Goal: Information Seeking & Learning: Learn about a topic

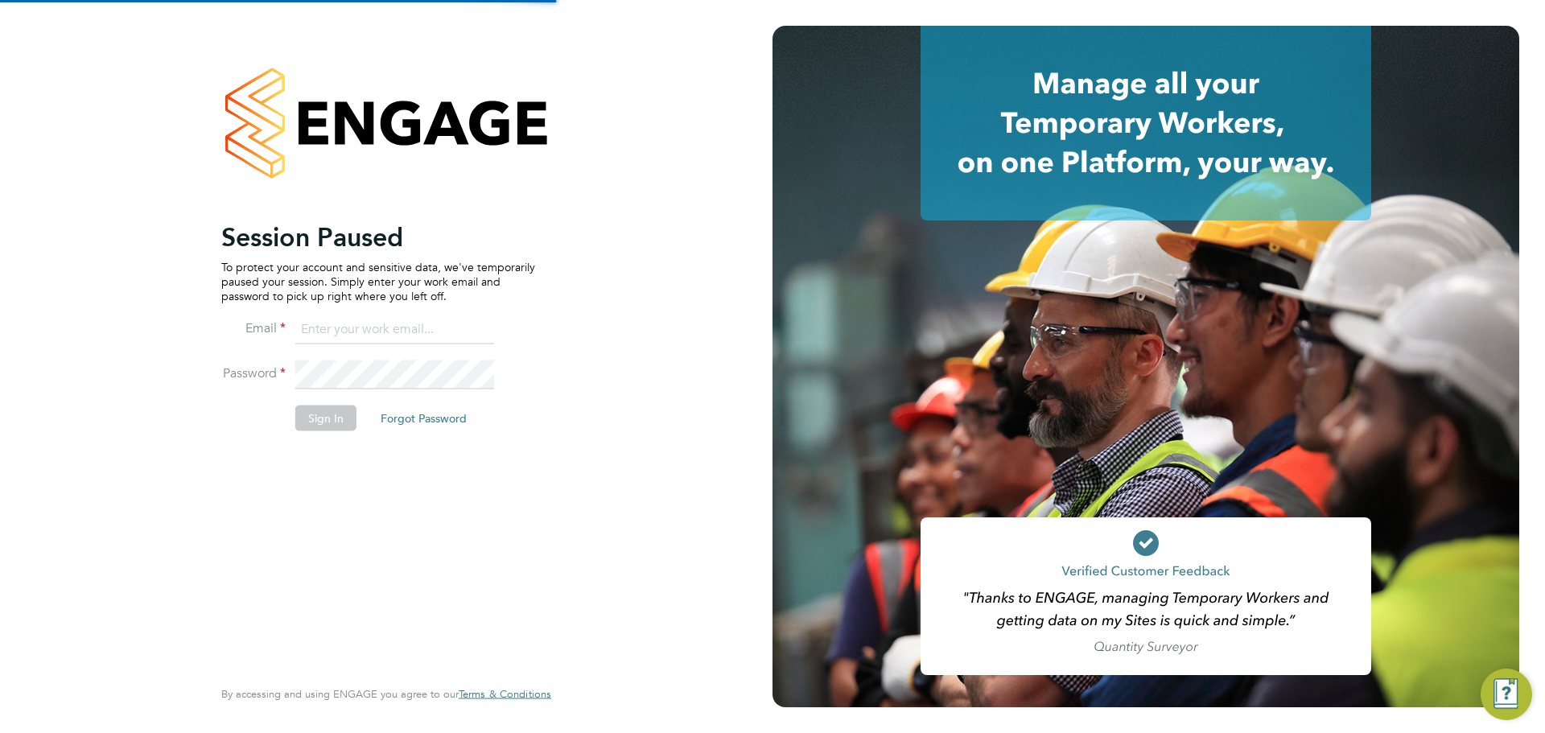
type input "bgl@claremontconsulting.com"
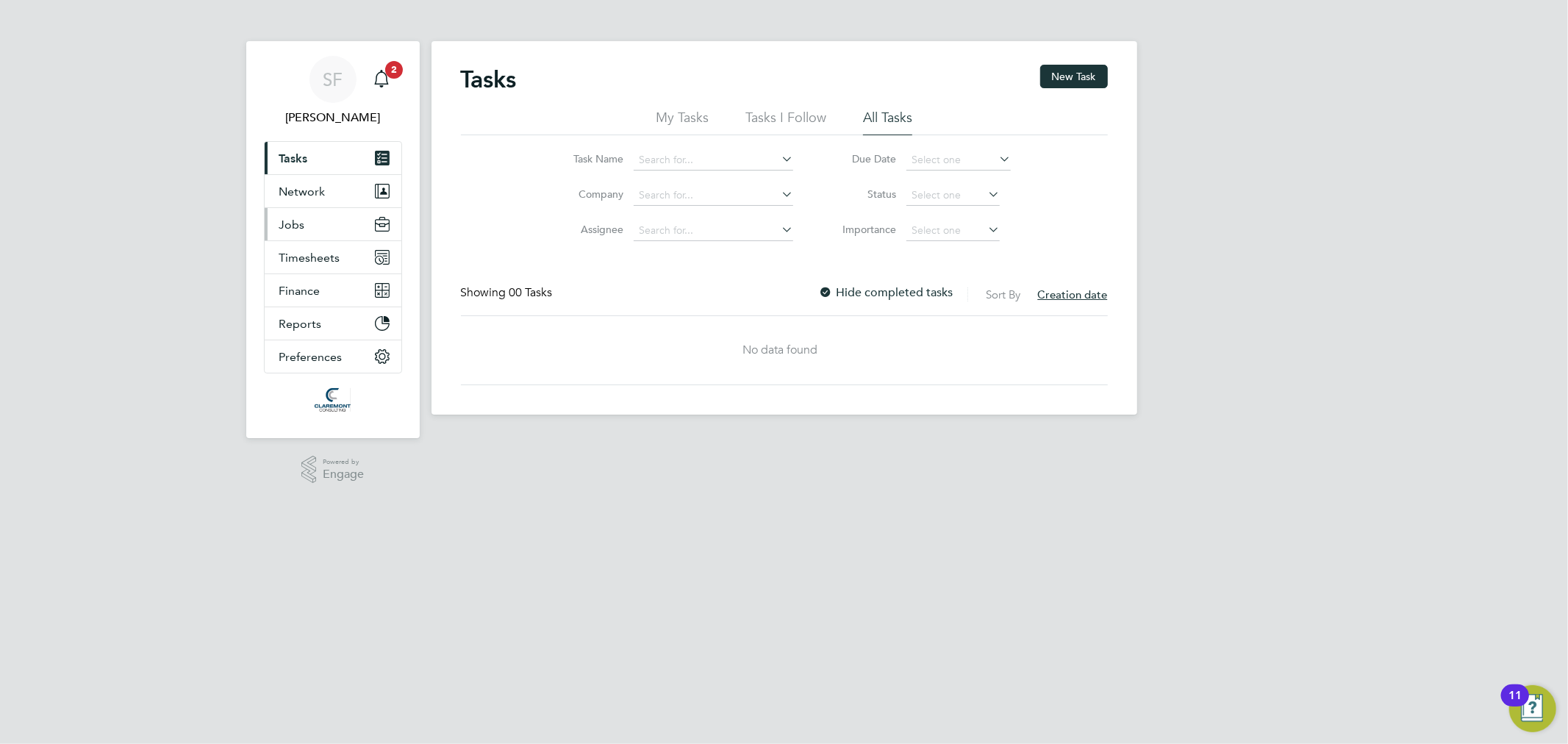
click at [332, 231] on button "Jobs" at bounding box center [333, 224] width 137 height 32
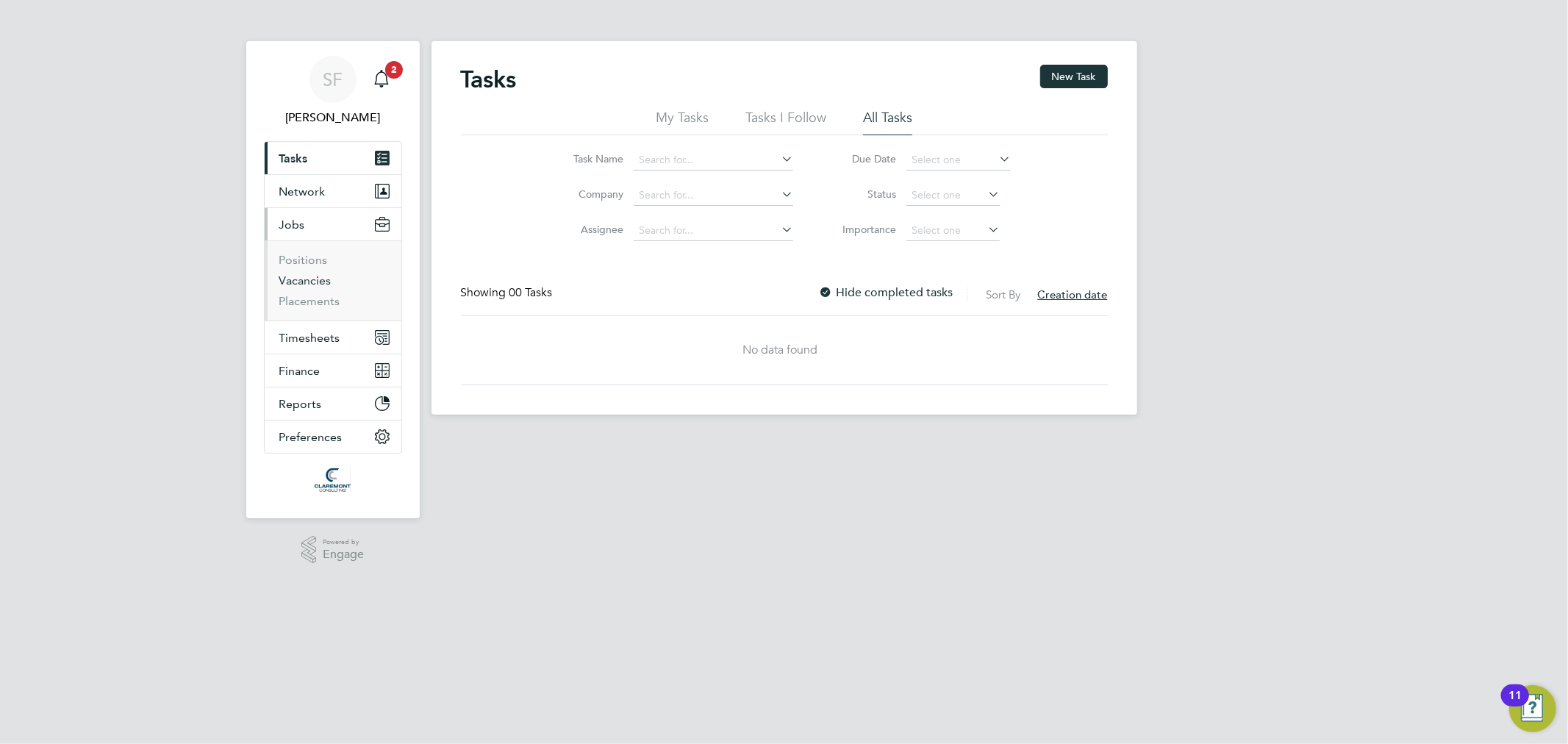
click at [321, 278] on link "Vacancies" at bounding box center [305, 279] width 52 height 14
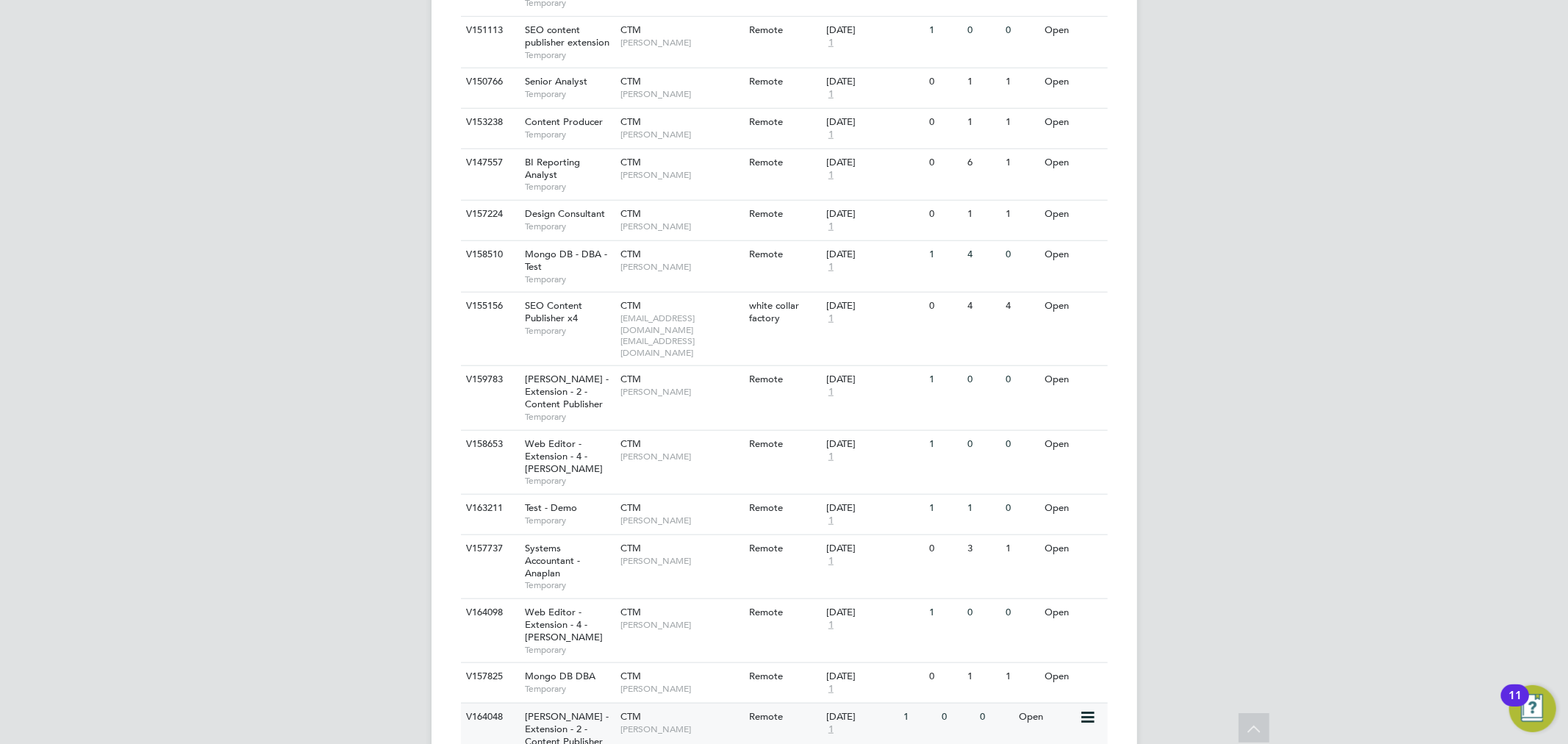
scroll to position [1332, 0]
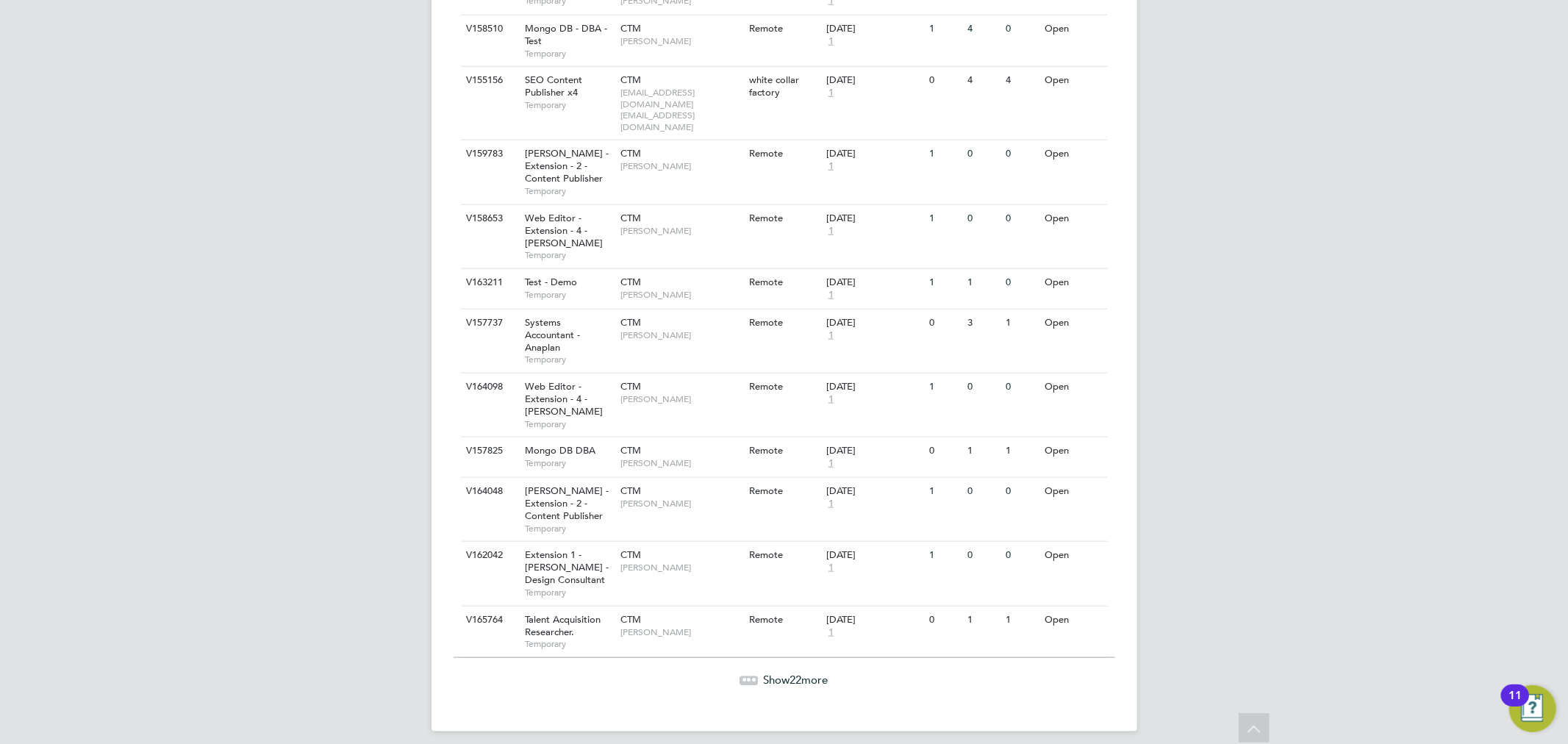
click at [768, 659] on div "Show 22 more" at bounding box center [784, 668] width 661 height 36
click at [771, 673] on span "Show 22 more" at bounding box center [795, 679] width 65 height 14
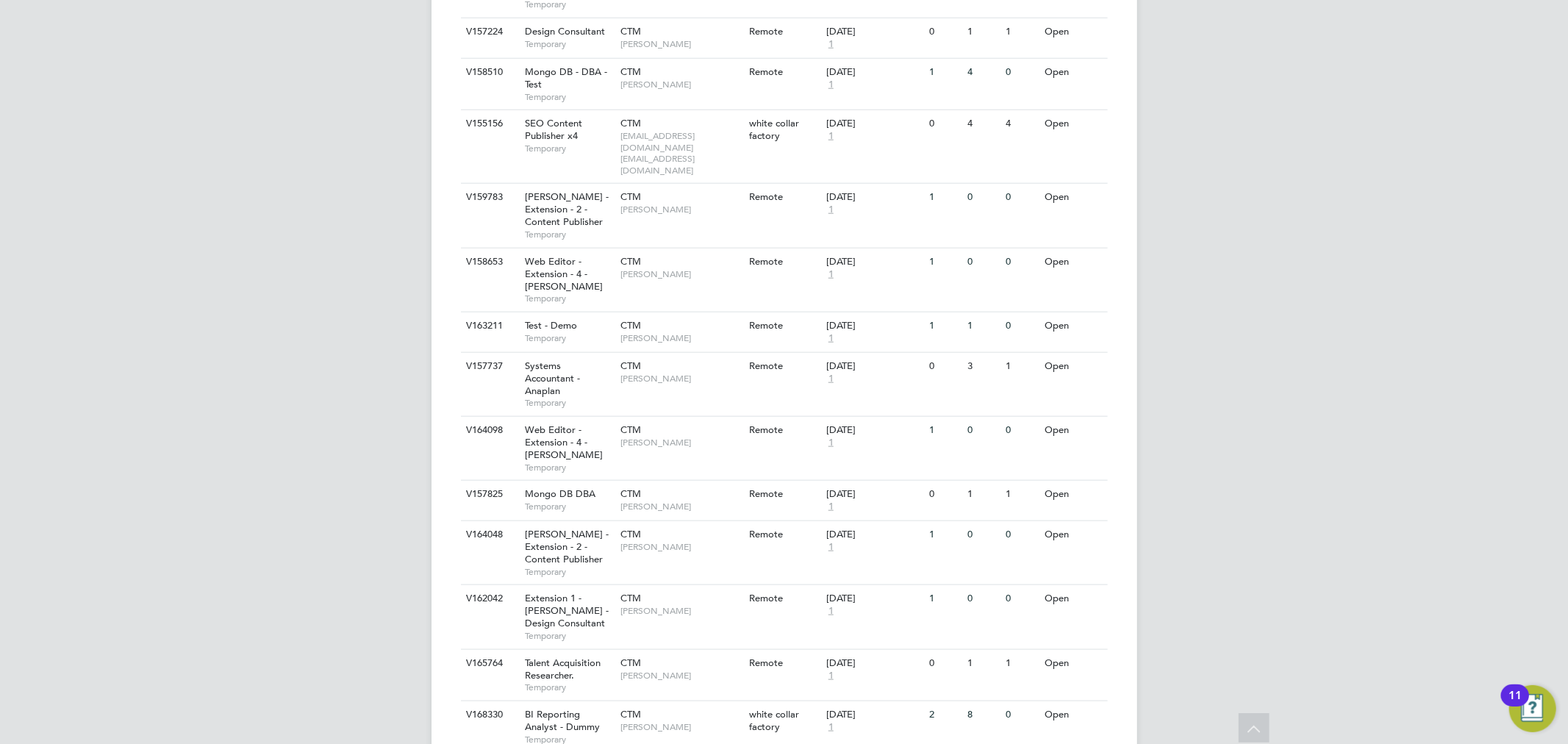
scroll to position [2341, 0]
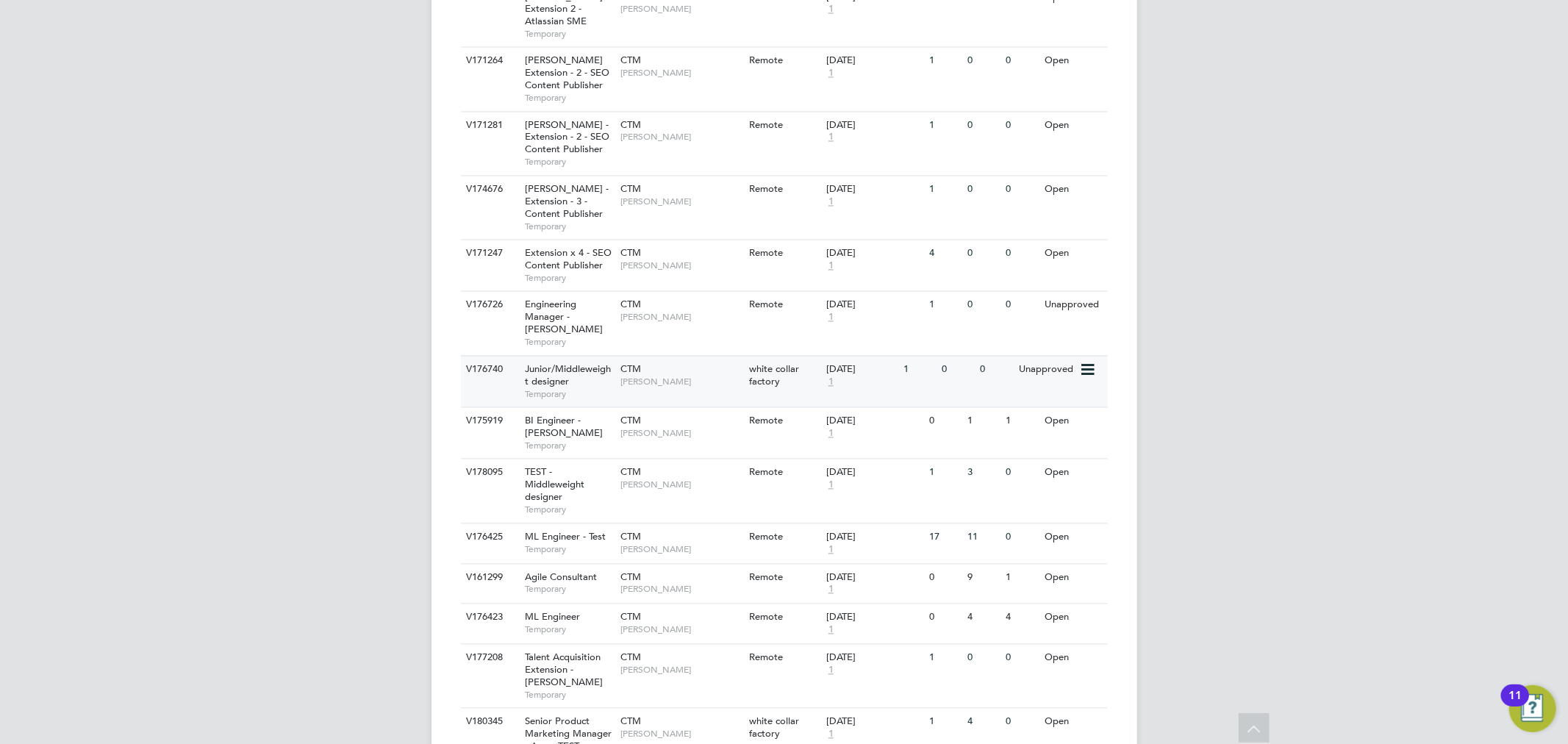
click at [605, 367] on div "Junior/Middleweight designer Temporary" at bounding box center [565, 382] width 103 height 51
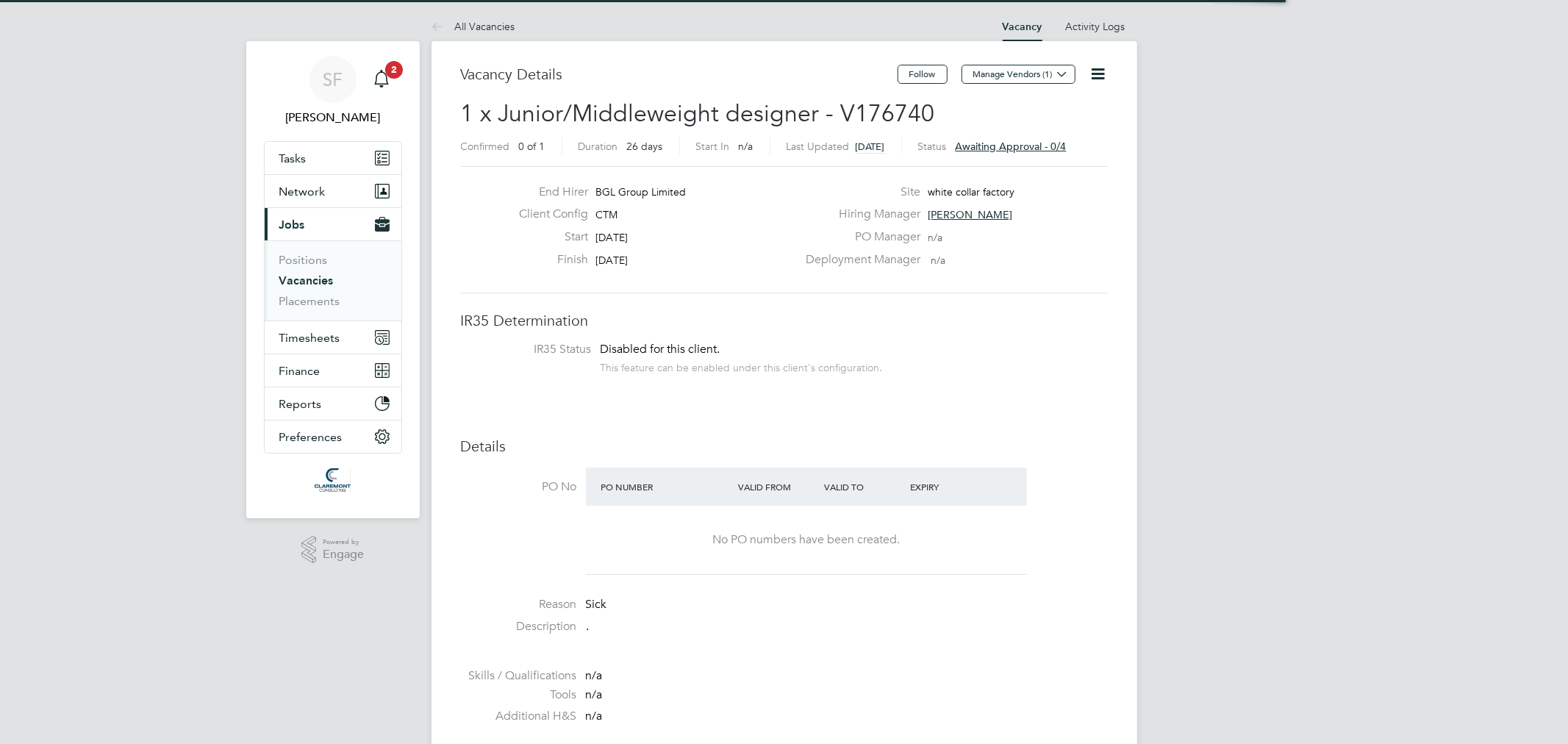
scroll to position [43, 103]
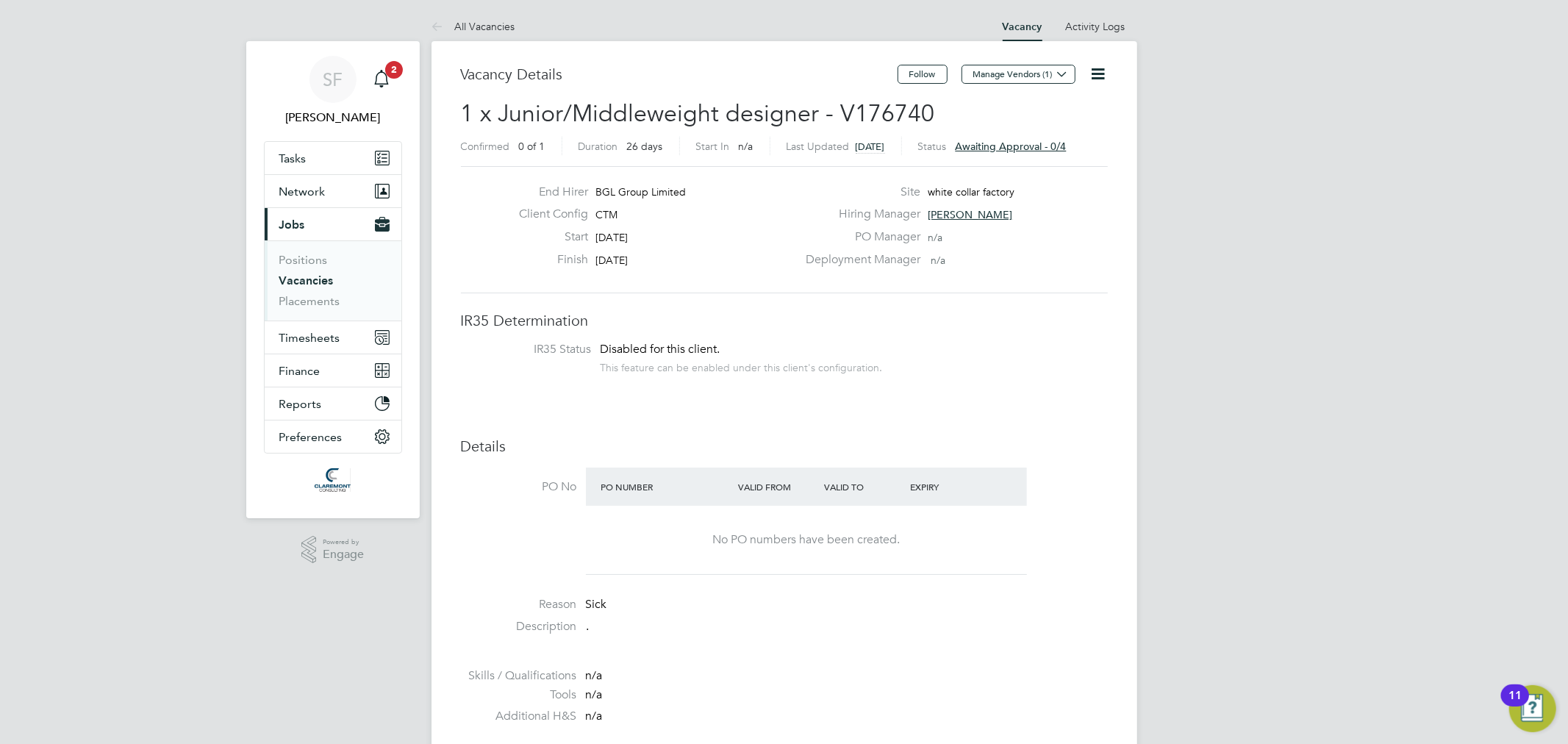
click at [1067, 149] on span "Awaiting approval - 0/4" at bounding box center [1011, 146] width 111 height 13
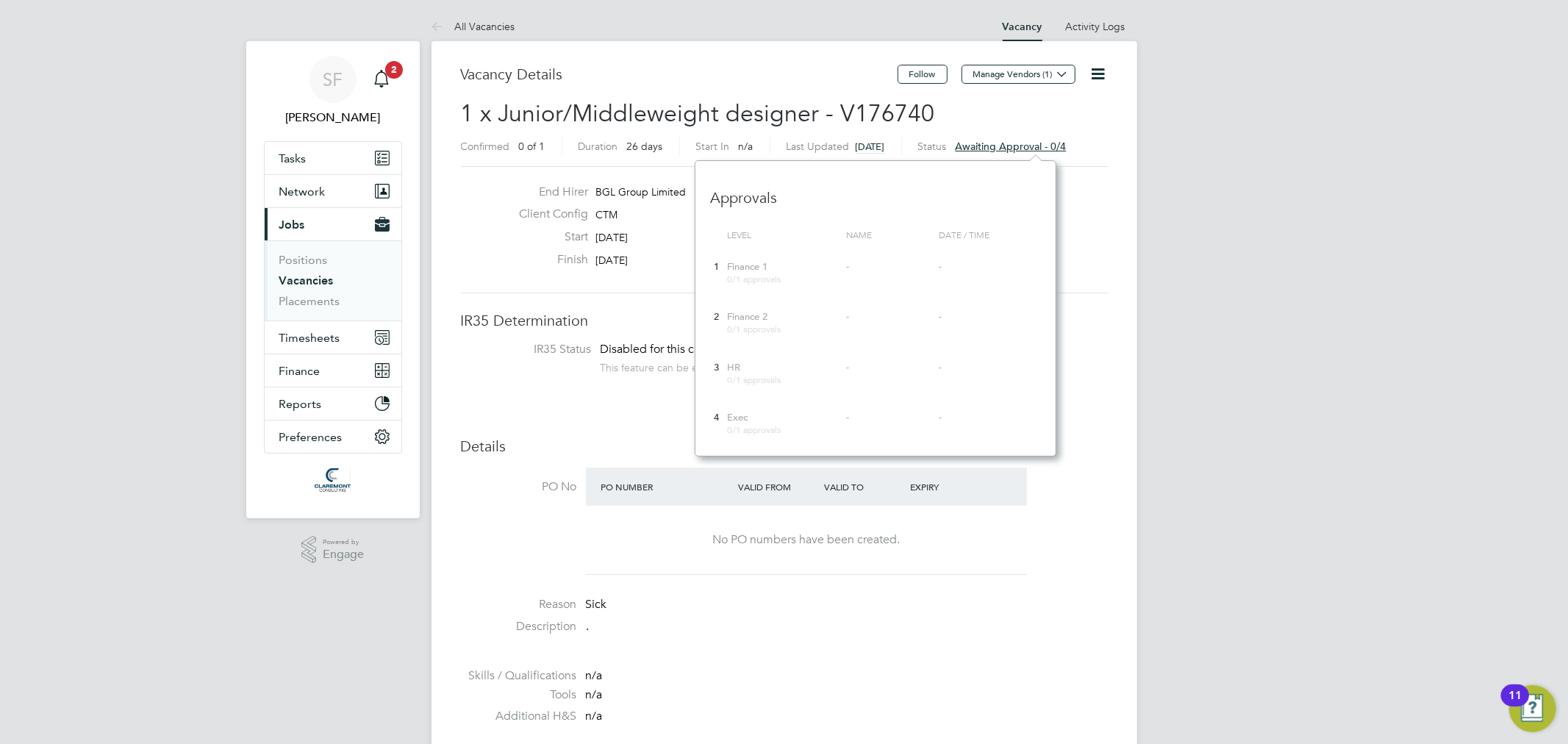
scroll to position [295, 361]
click at [1092, 71] on icon at bounding box center [1099, 74] width 18 height 18
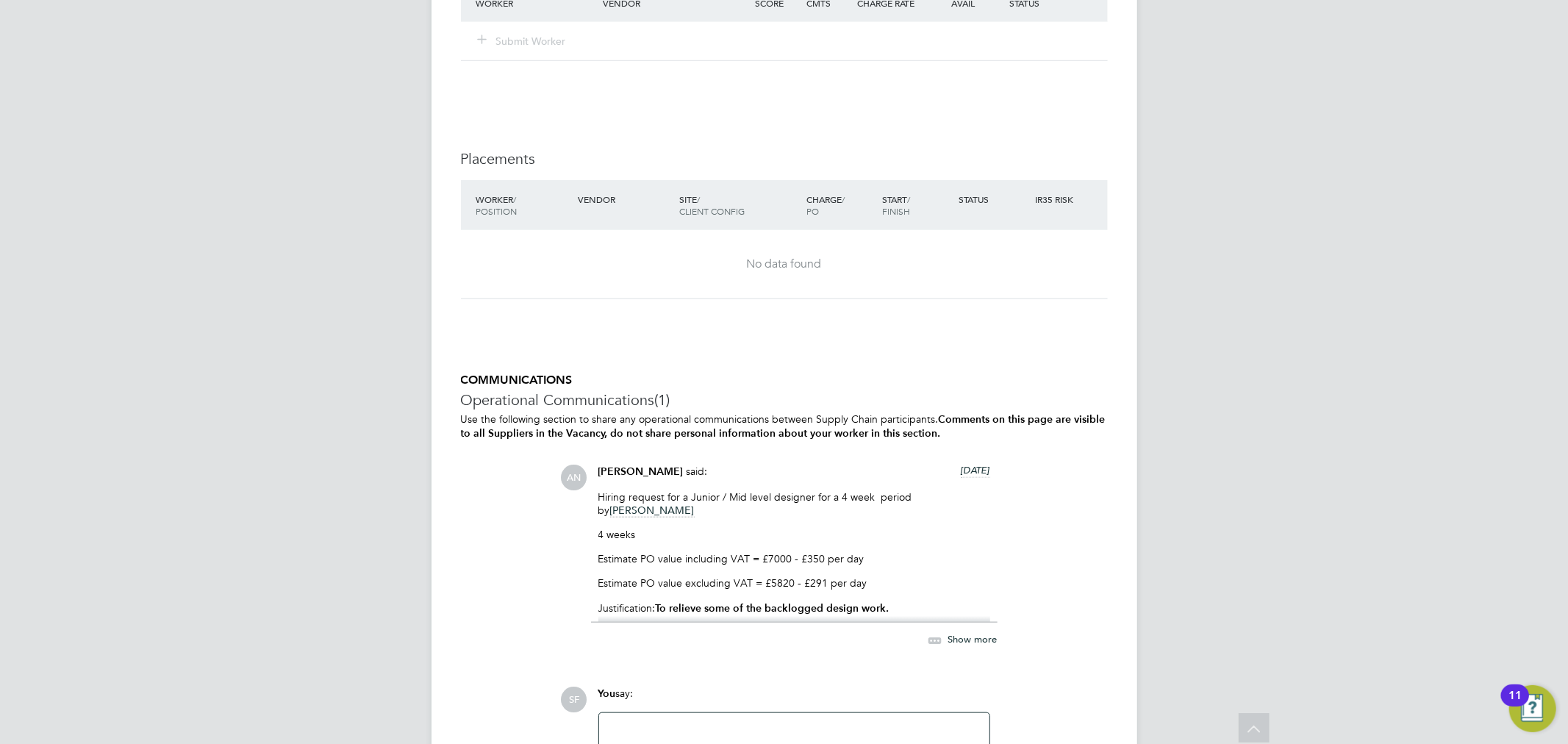
scroll to position [1339, 0]
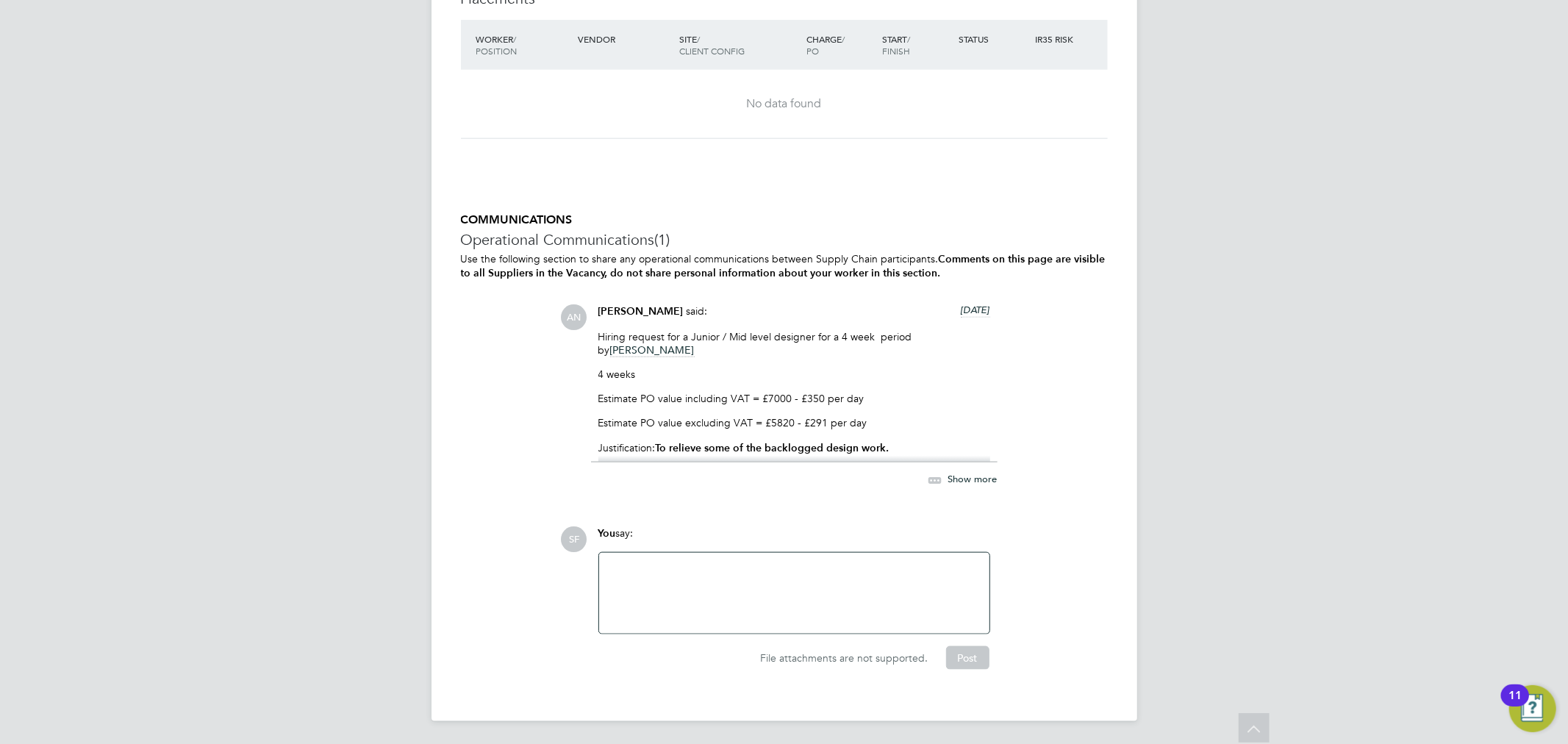
click at [962, 477] on span "Show more" at bounding box center [973, 479] width 49 height 13
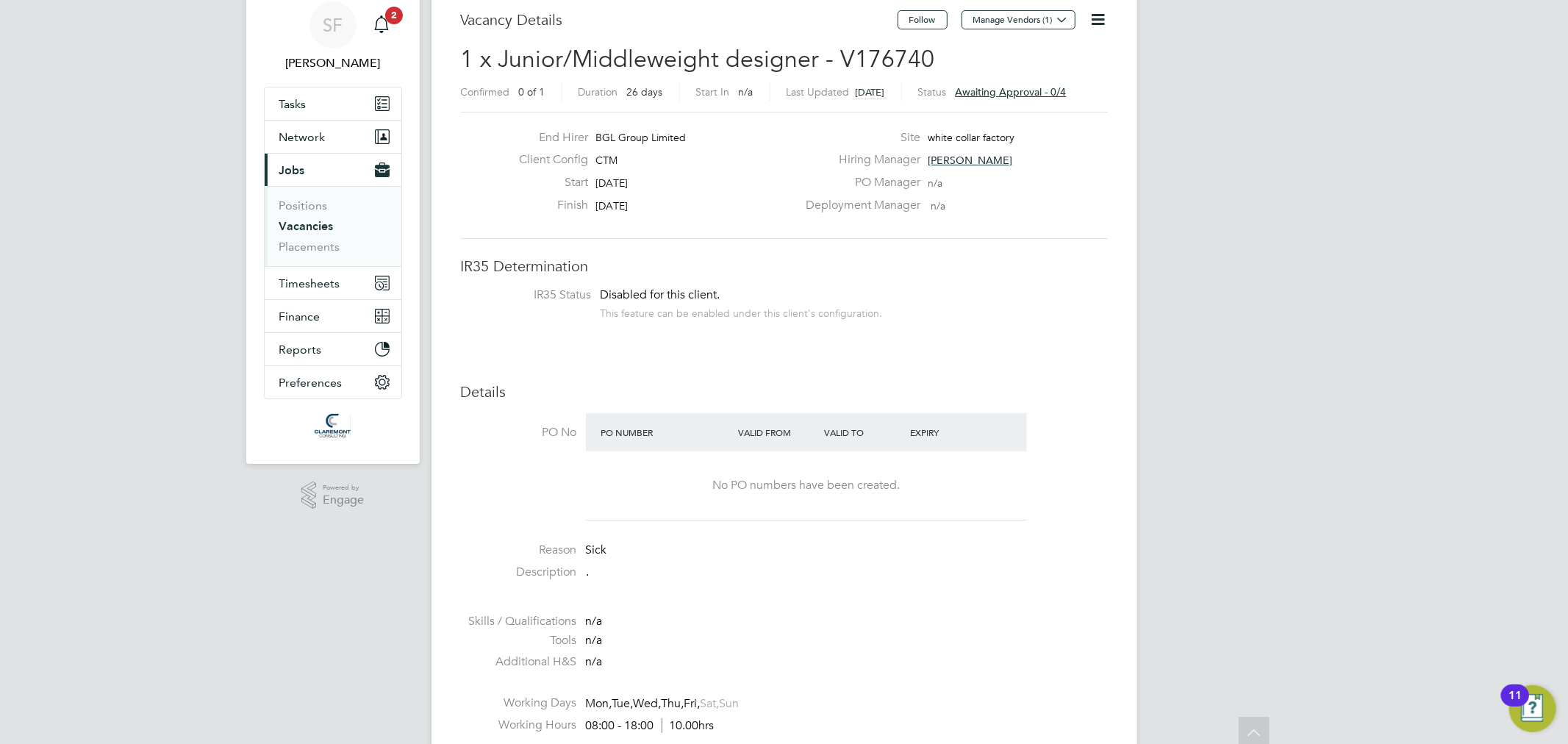
scroll to position [0, 0]
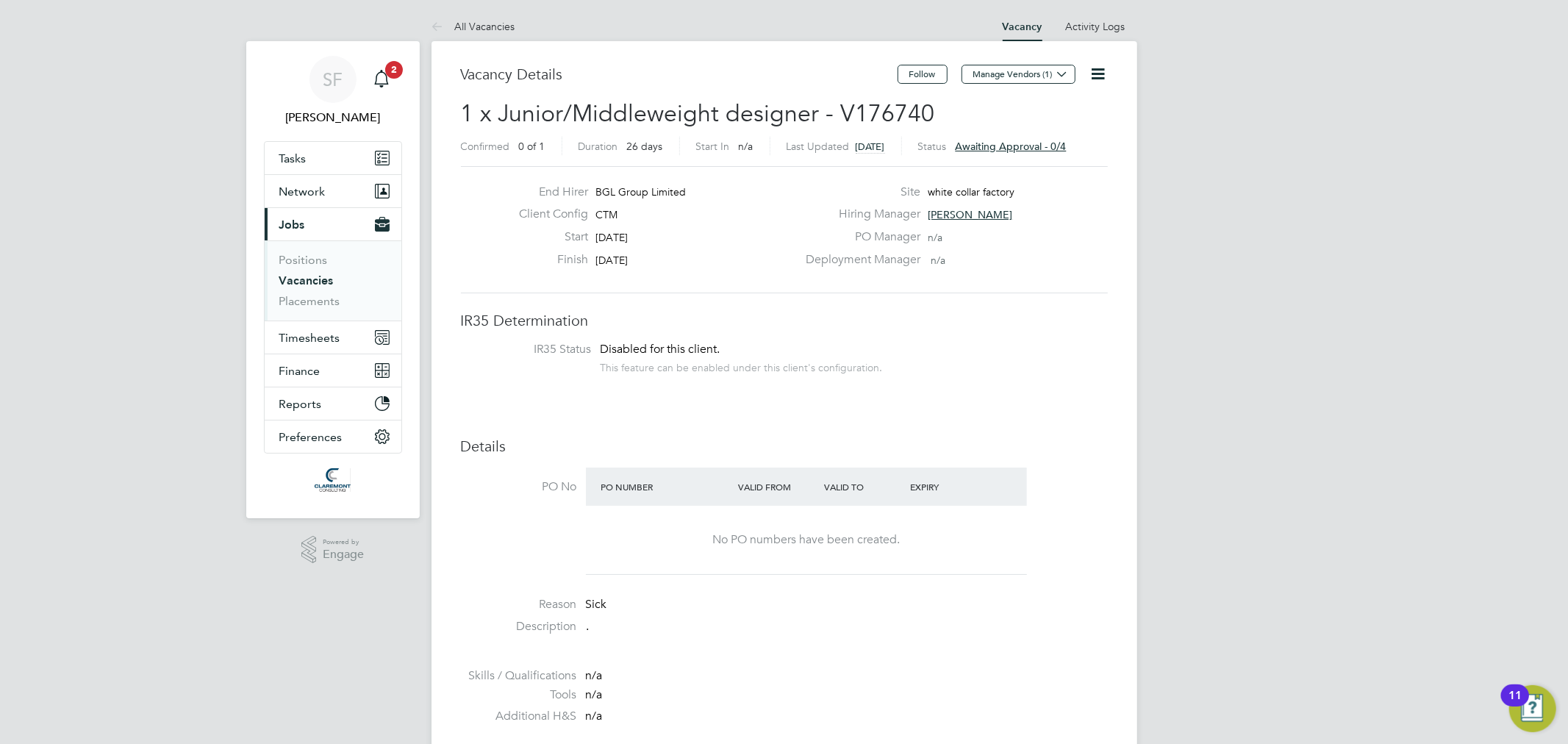
click at [315, 283] on link "Vacancies" at bounding box center [307, 279] width 55 height 14
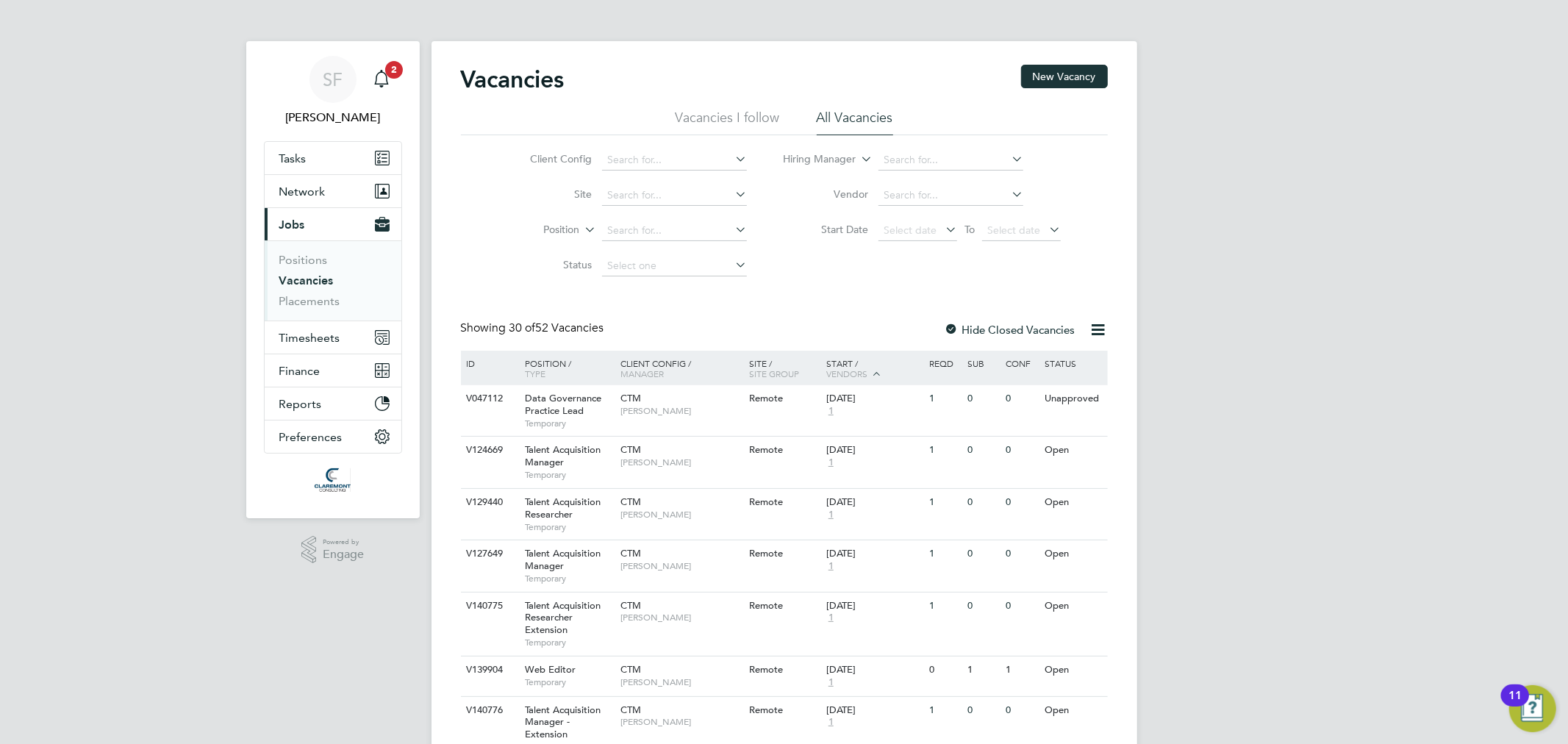
scroll to position [1296, 0]
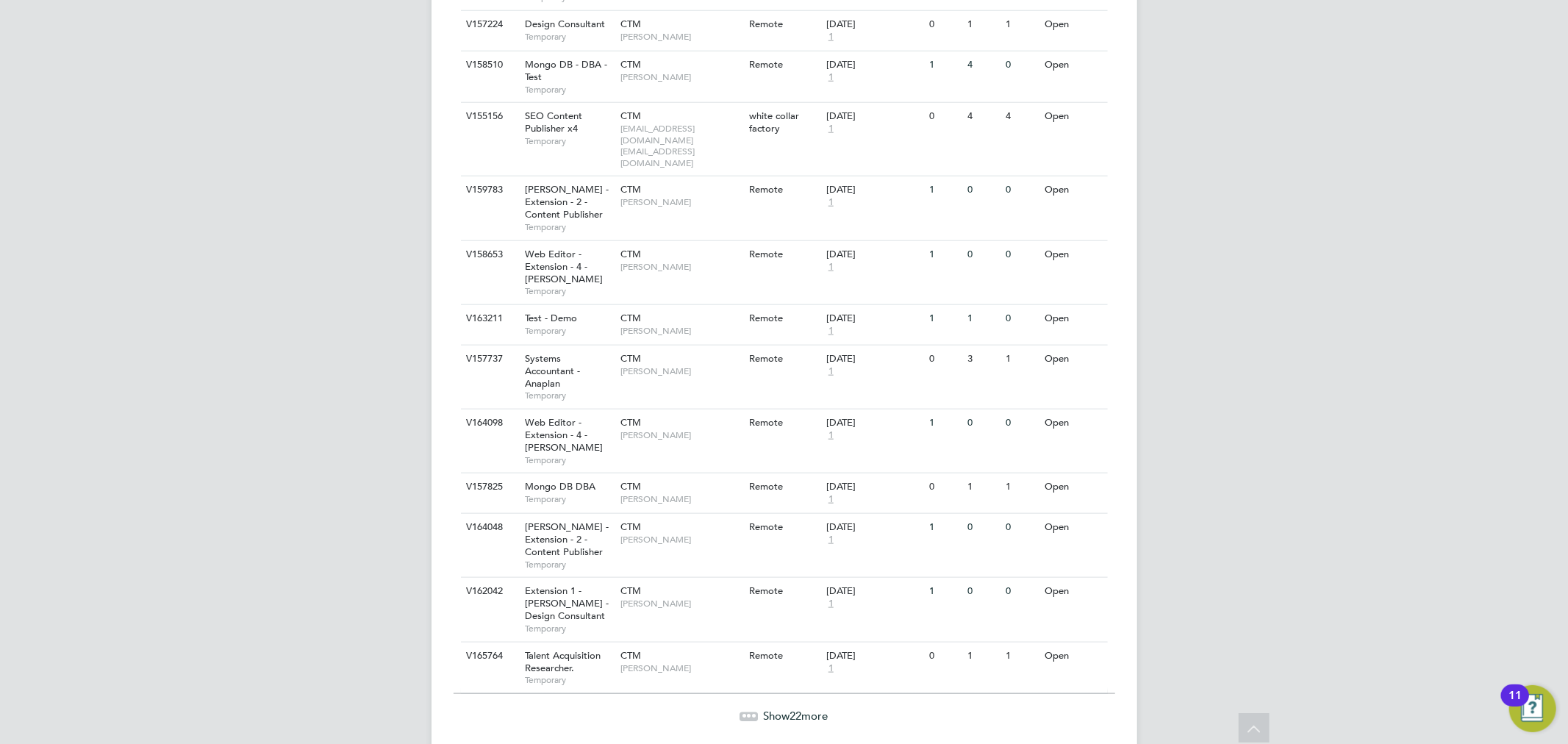
click at [795, 694] on div "Show 22 more" at bounding box center [784, 705] width 661 height 36
click at [794, 708] on span "22" at bounding box center [795, 715] width 12 height 14
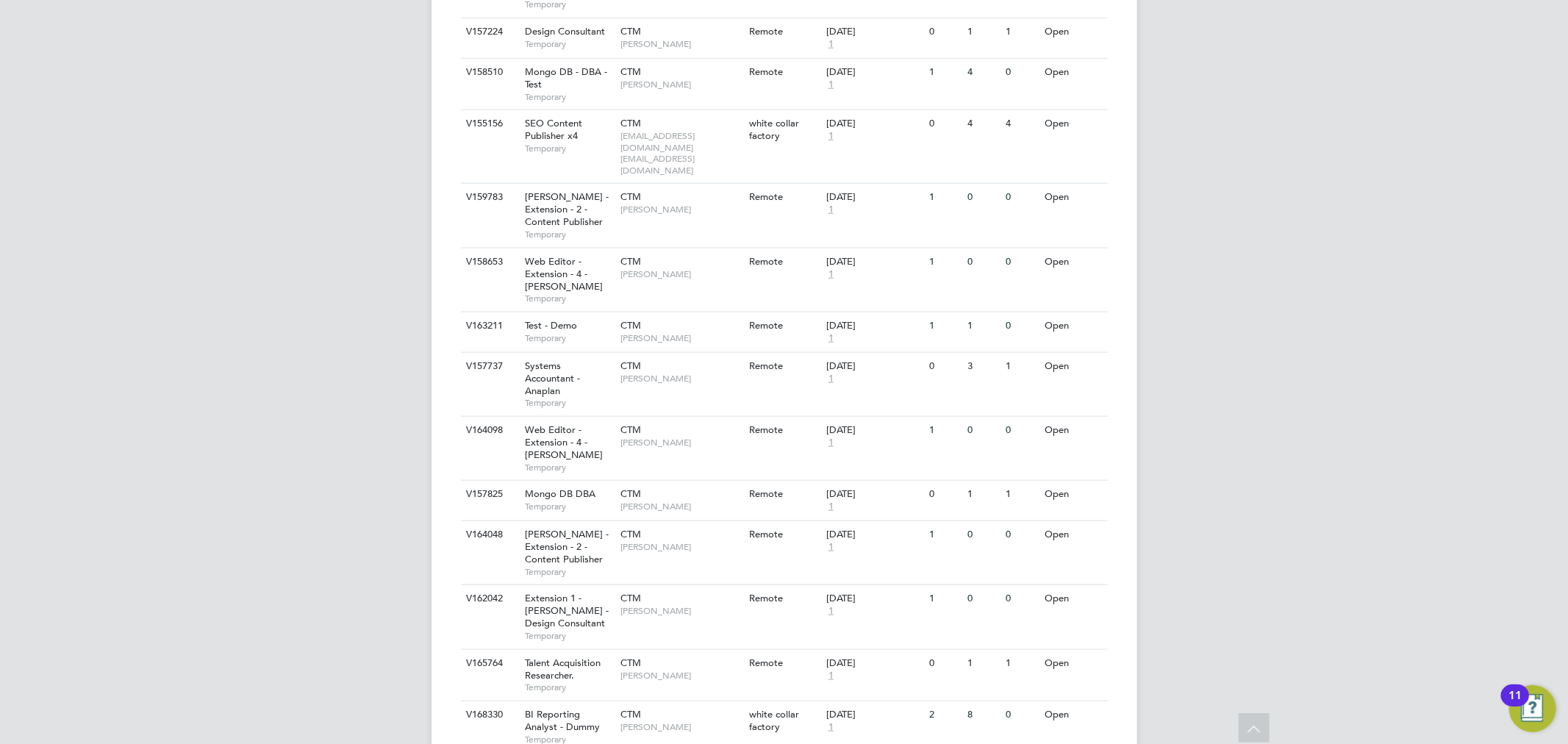
scroll to position [2530, 0]
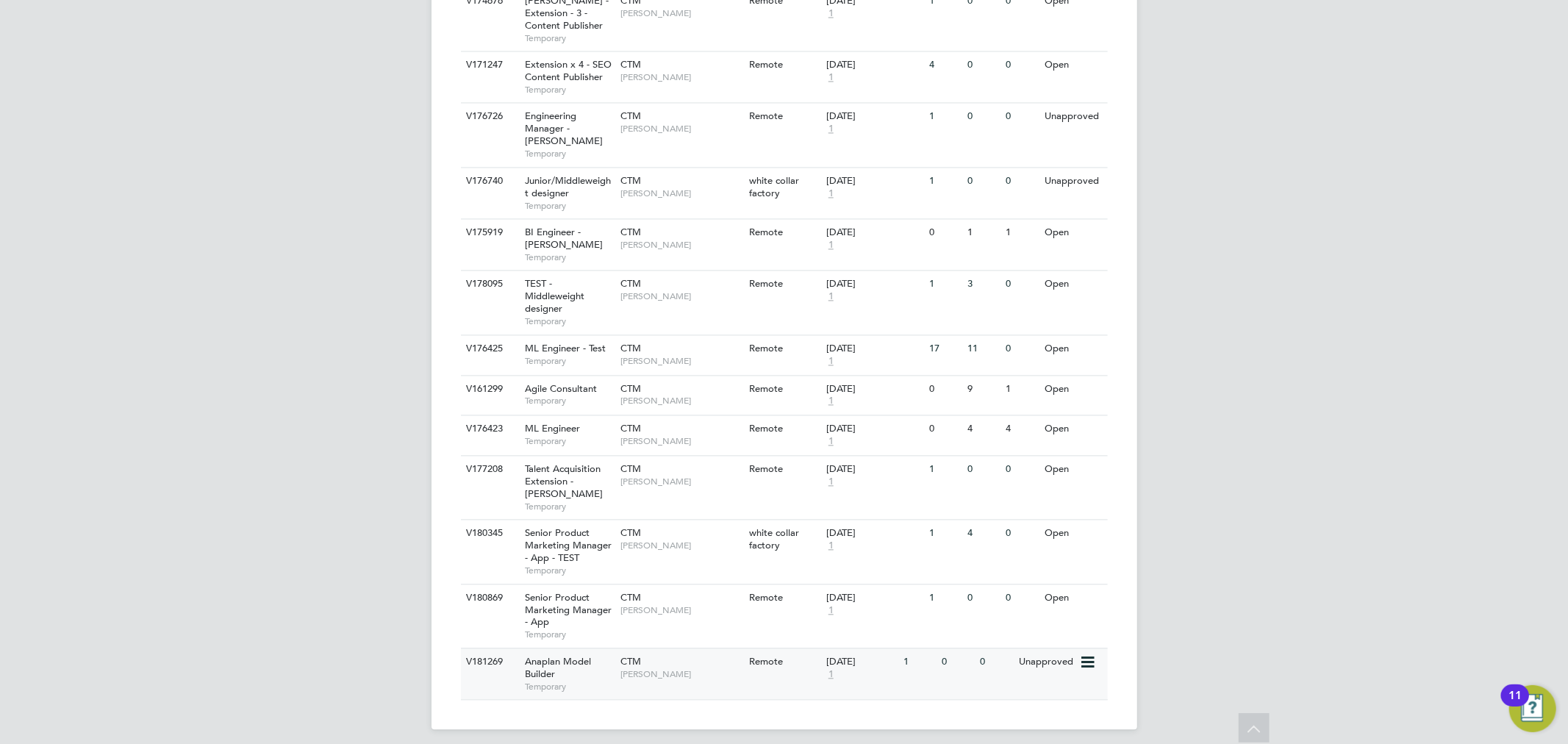
click at [653, 655] on div "CTM Jodie Dobson" at bounding box center [680, 667] width 129 height 38
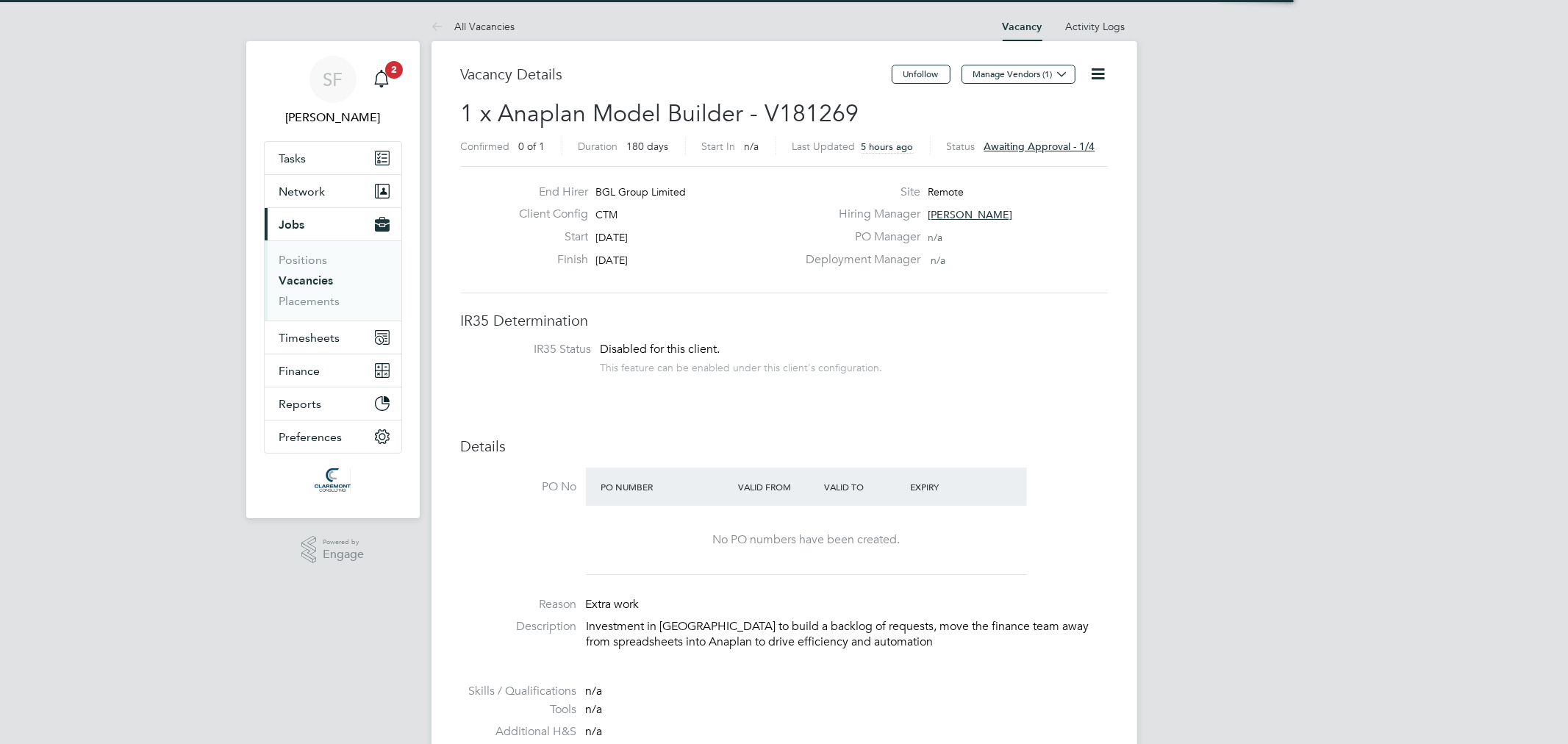
scroll to position [43, 103]
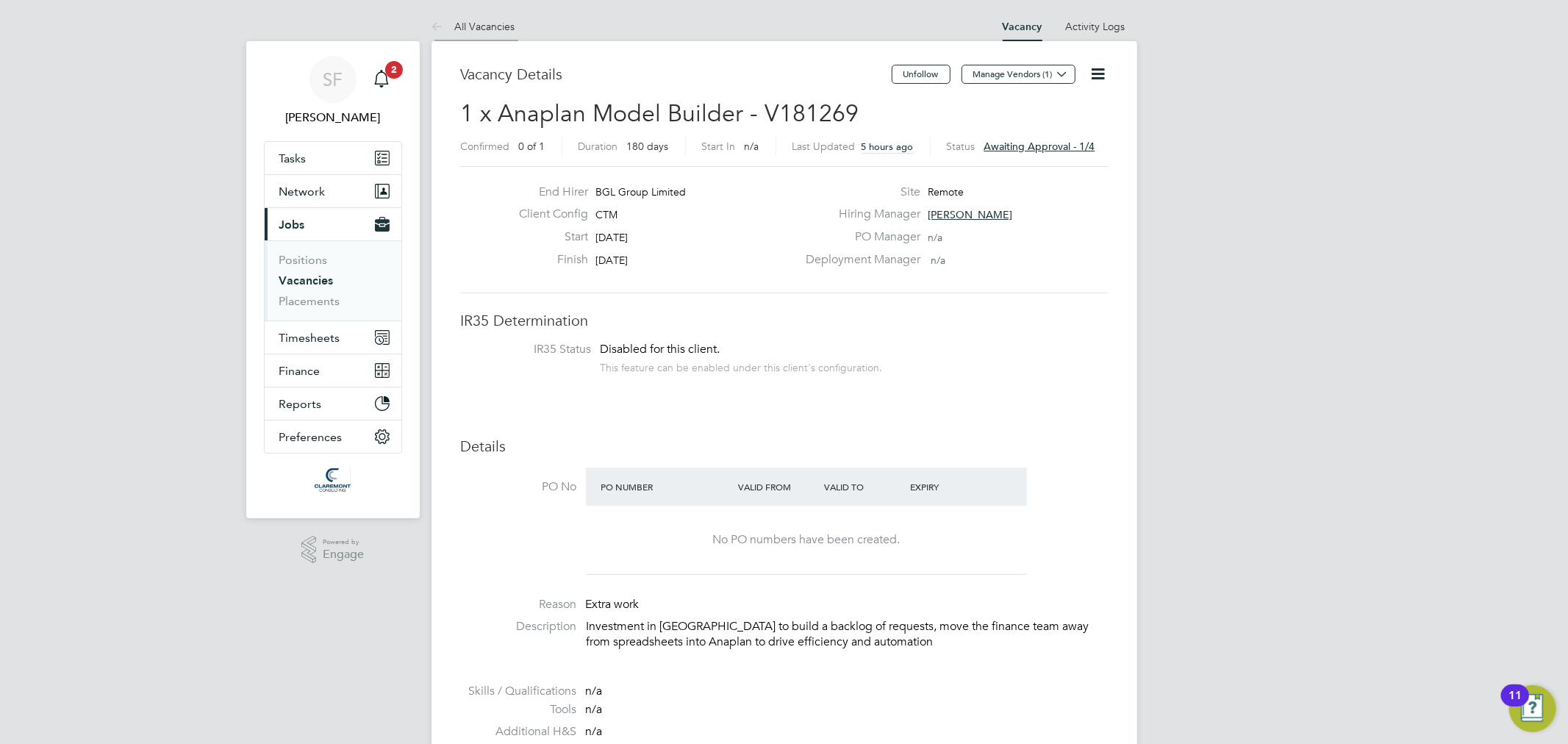
click at [499, 26] on link "All Vacancies" at bounding box center [473, 26] width 84 height 13
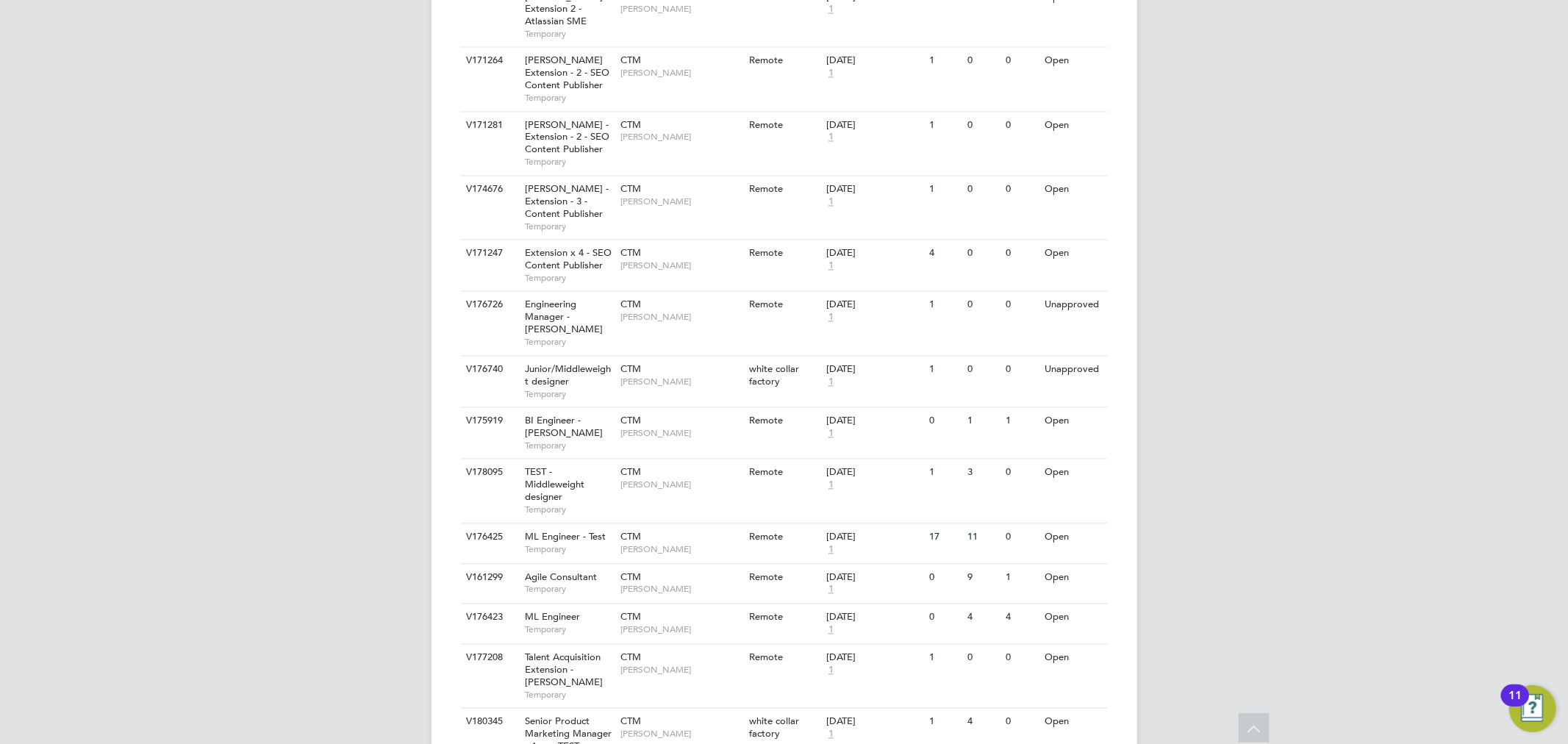
scroll to position [2341, 0]
